Goal: Navigation & Orientation: Find specific page/section

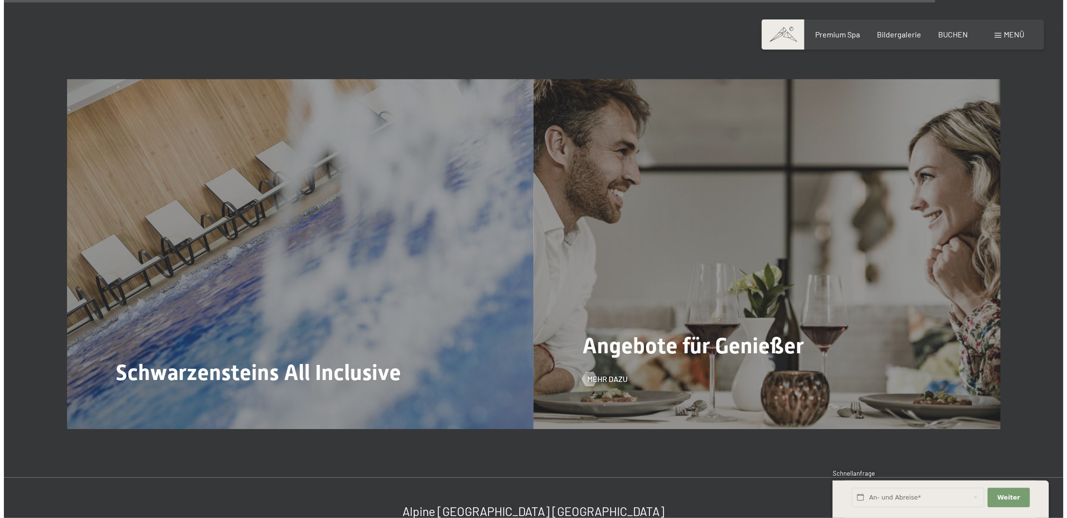
scroll to position [4617, 0]
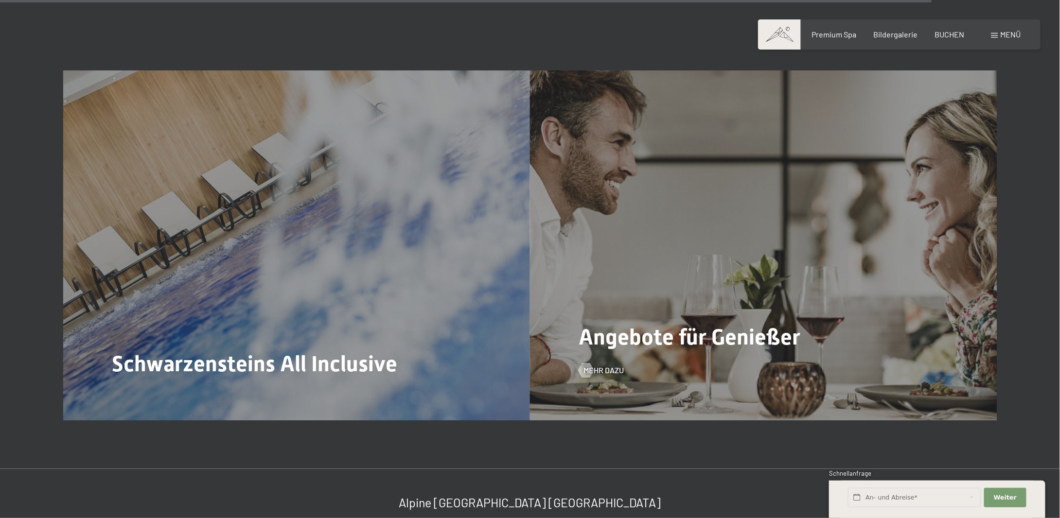
click at [643, 325] on span "Angebote für Genießer" at bounding box center [689, 338] width 222 height 26
click at [605, 366] on span "Mehr dazu" at bounding box center [613, 371] width 40 height 11
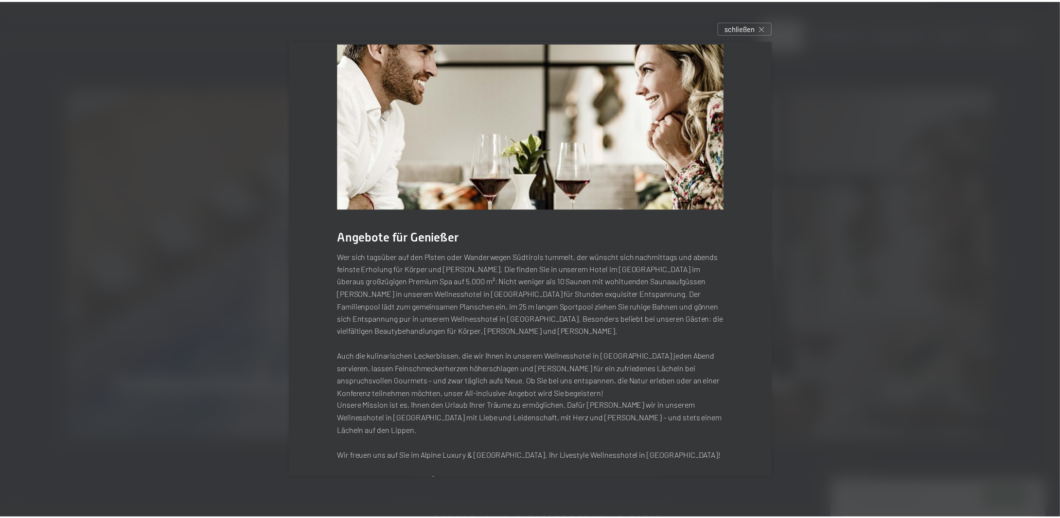
scroll to position [25, 0]
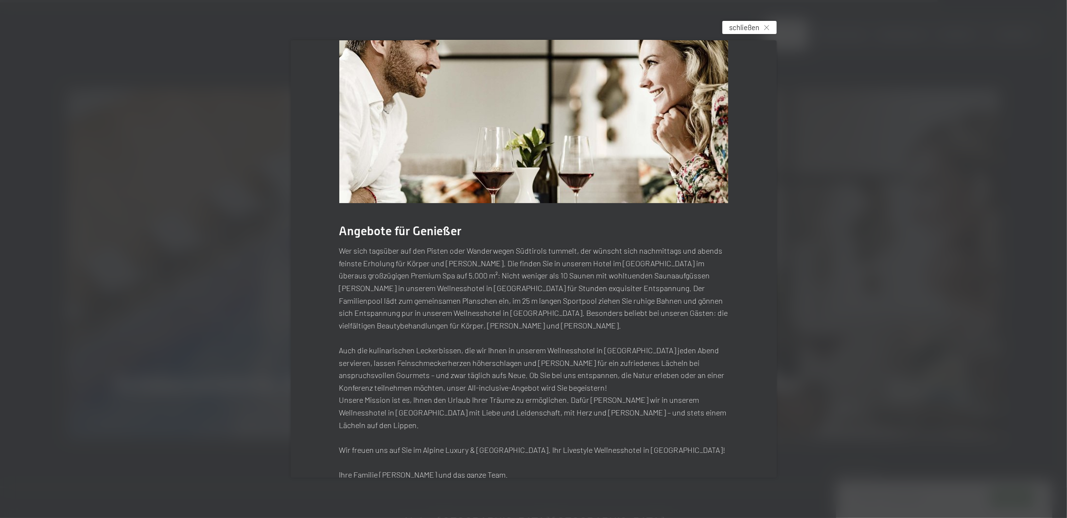
click at [760, 26] on span "schließen" at bounding box center [745, 27] width 30 height 10
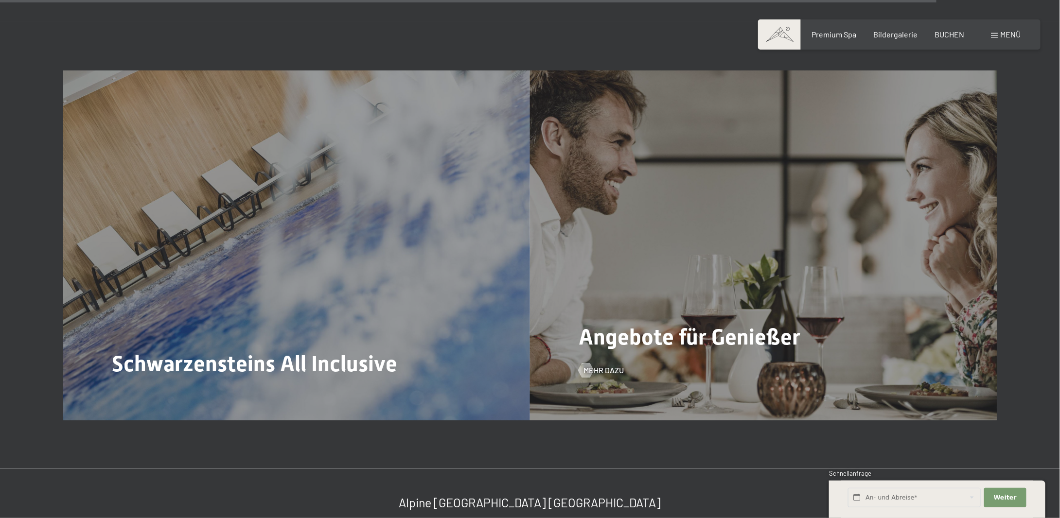
scroll to position [4909, 0]
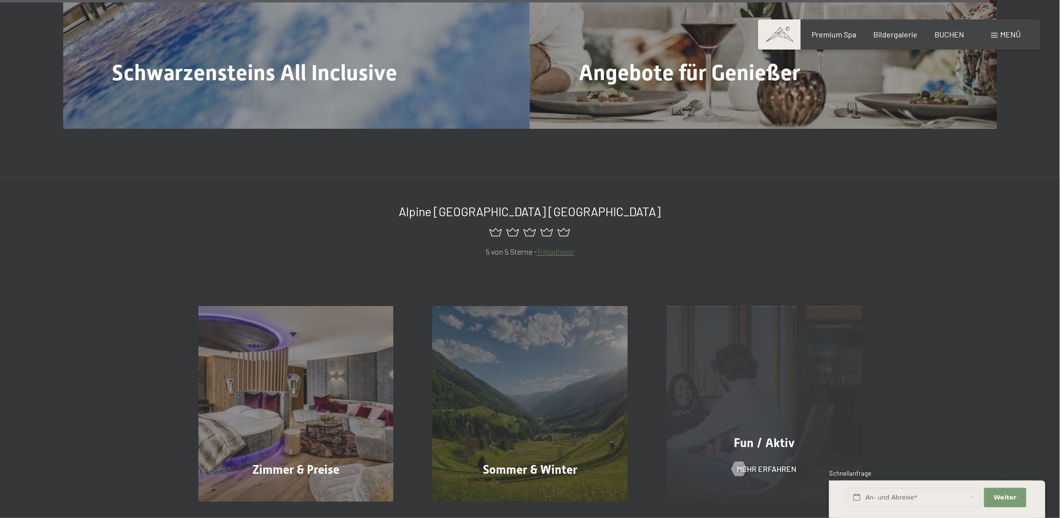
click at [700, 359] on div "Fun / Aktiv Mehr erfahren" at bounding box center [764, 403] width 234 height 195
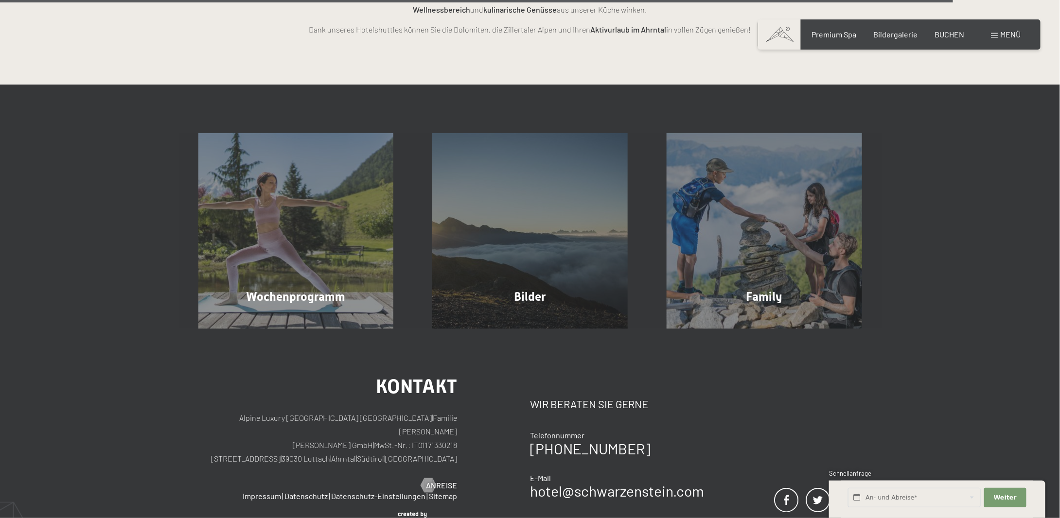
scroll to position [2604, 0]
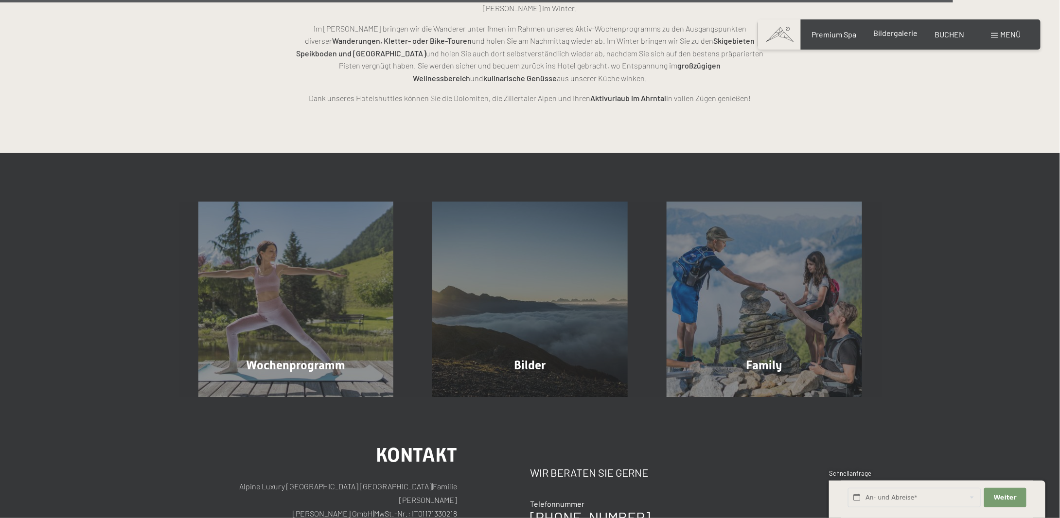
click at [898, 37] on span "Bildergalerie" at bounding box center [895, 32] width 44 height 9
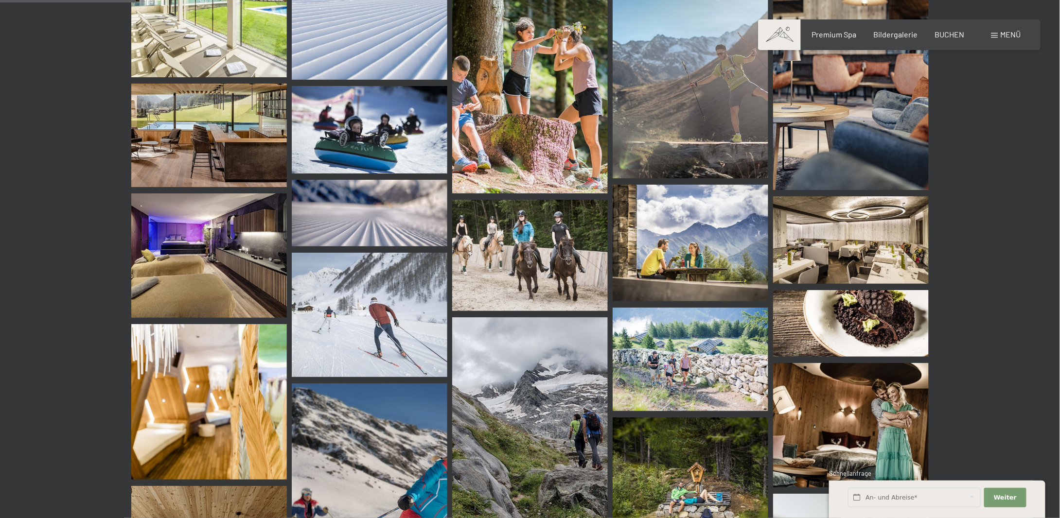
scroll to position [1555, 0]
